Goal: Navigation & Orientation: Find specific page/section

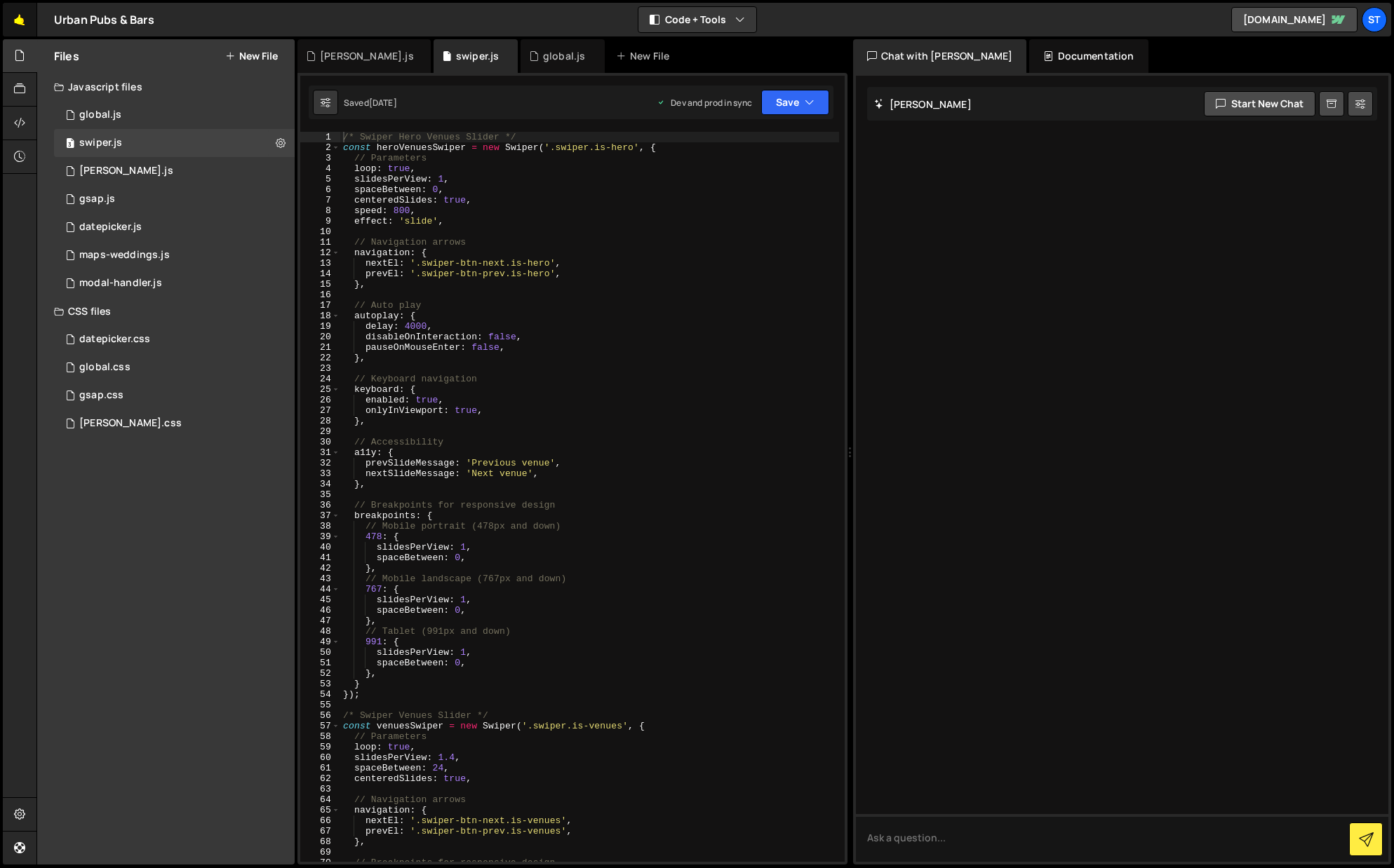
click at [23, 20] on link "🤙" at bounding box center [20, 20] width 34 height 33
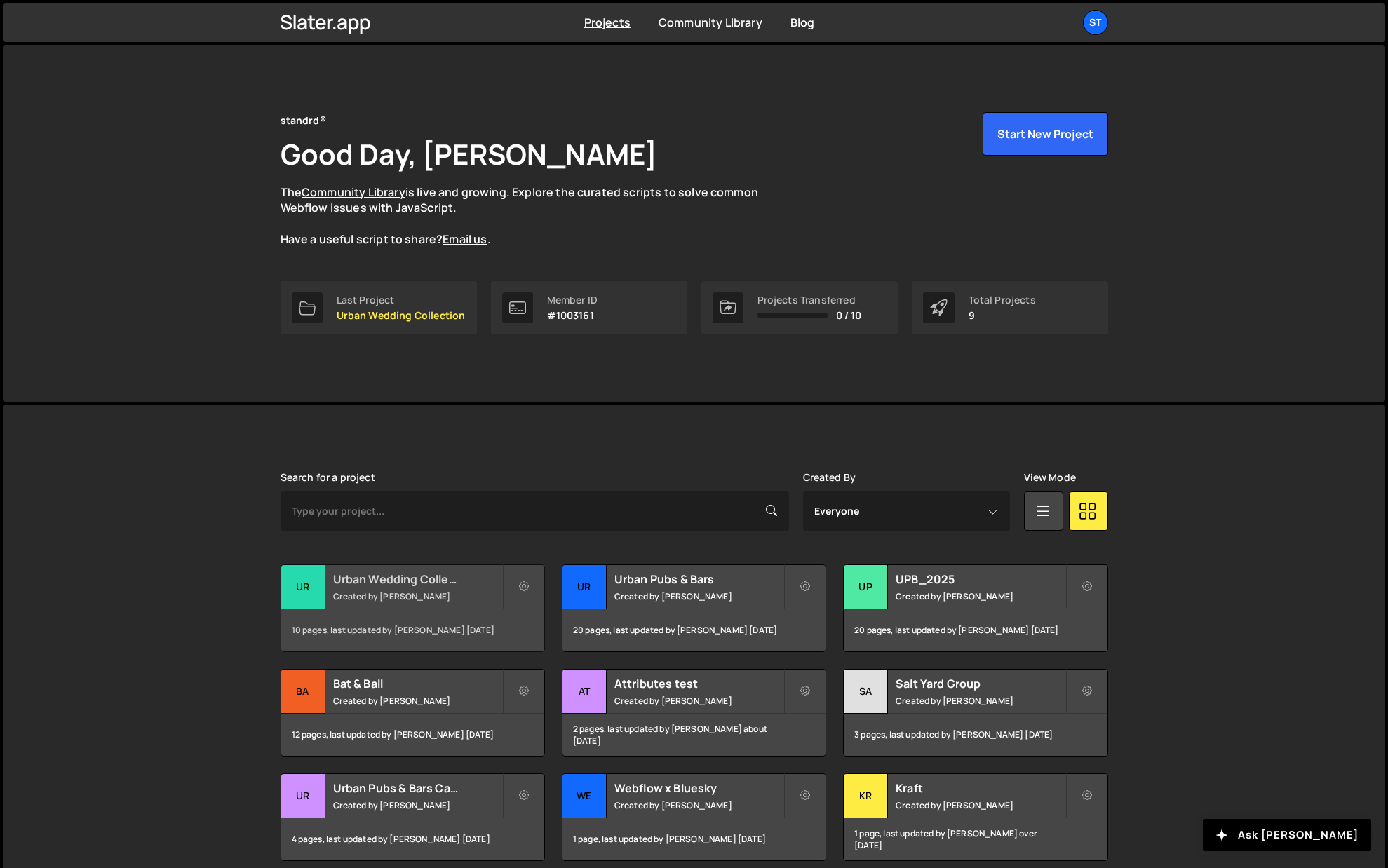
click at [445, 589] on div "Urban Wedding Collection Created by [PERSON_NAME]" at bounding box center [412, 586] width 263 height 43
